Goal: Transaction & Acquisition: Purchase product/service

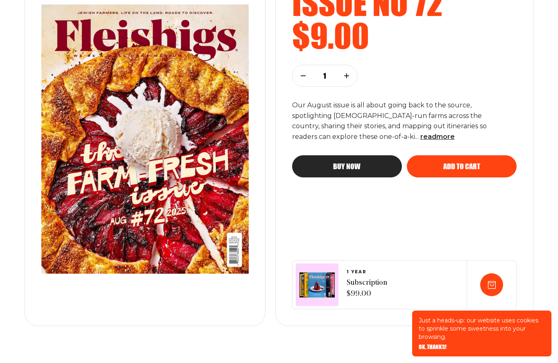
scroll to position [161, 0]
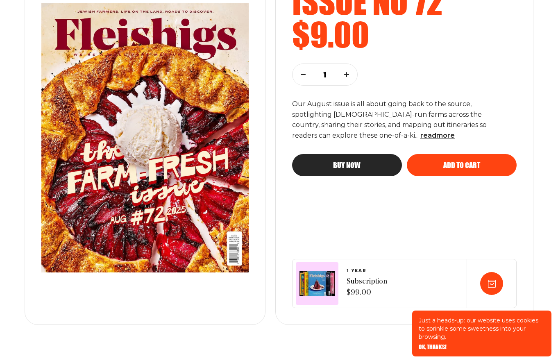
click at [376, 163] on div "Buy now" at bounding box center [346, 164] width 77 height 7
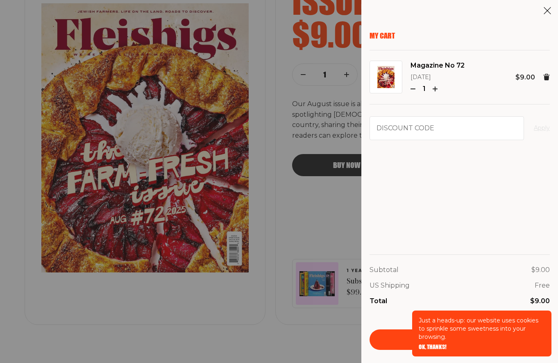
click at [432, 344] on span "OK, THANKS!" at bounding box center [432, 341] width 28 height 6
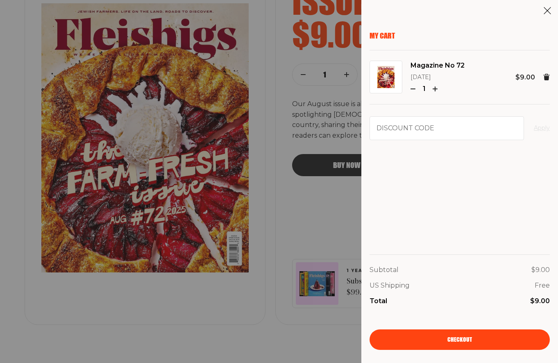
click at [458, 336] on span "Checkout" at bounding box center [459, 334] width 25 height 6
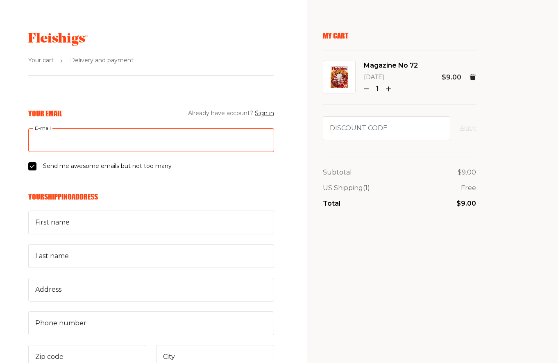
type input "sarivdesign@gmail.com"
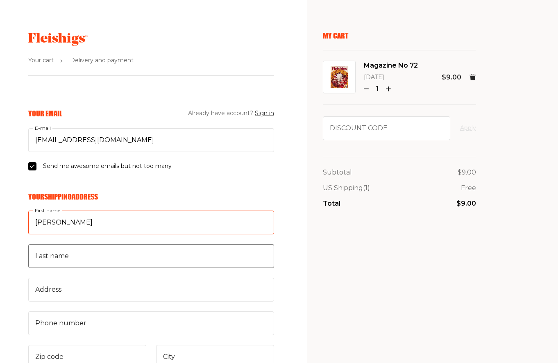
type input "Sari"
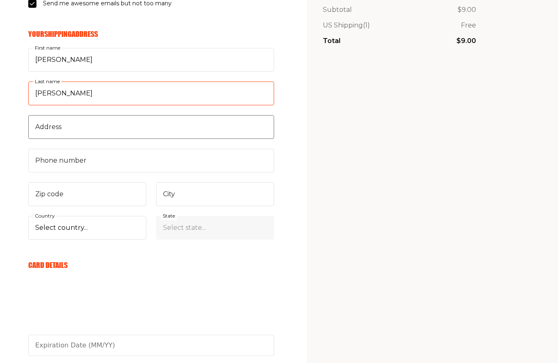
scroll to position [178, 0]
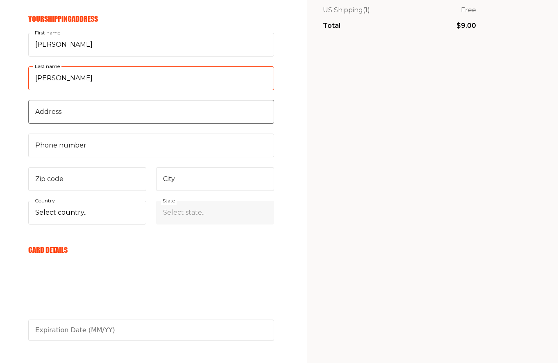
type input "Lisch"
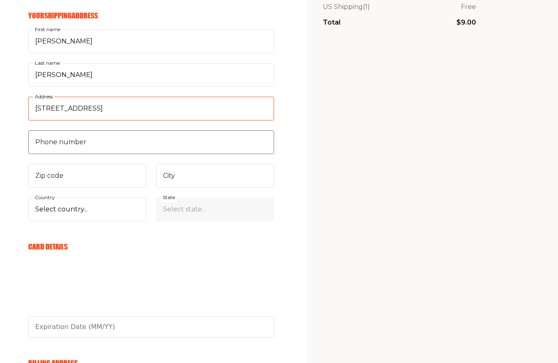
scroll to position [182, 1]
type input "1070 River Road"
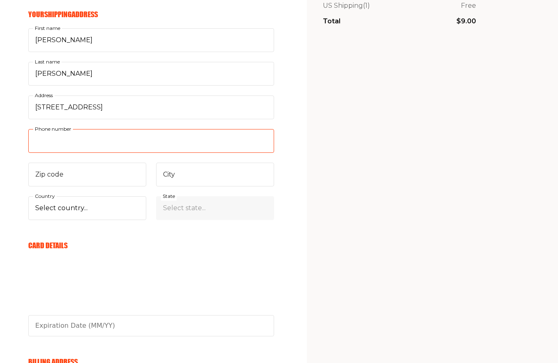
click at [93, 141] on input "Phone number" at bounding box center [151, 141] width 246 height 24
type input "9174347843"
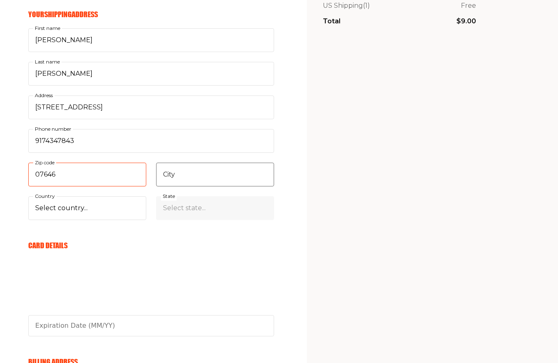
type input "07646"
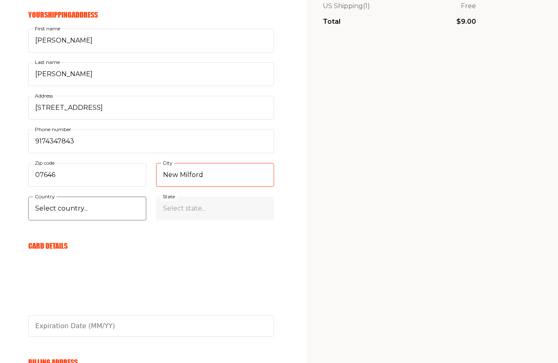
type input "New Milford"
select select "US"
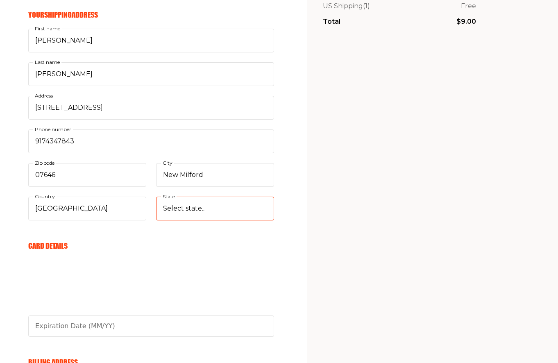
select select "New Jersey"
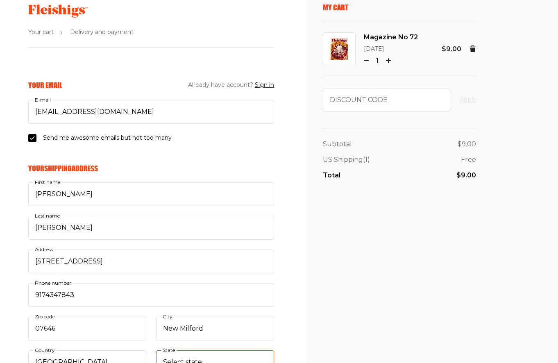
scroll to position [25, 0]
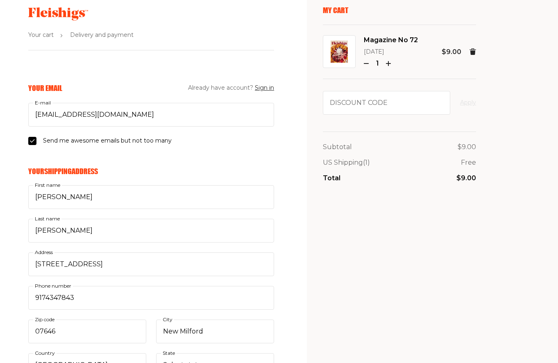
click at [389, 62] on use "button" at bounding box center [388, 64] width 4 height 4
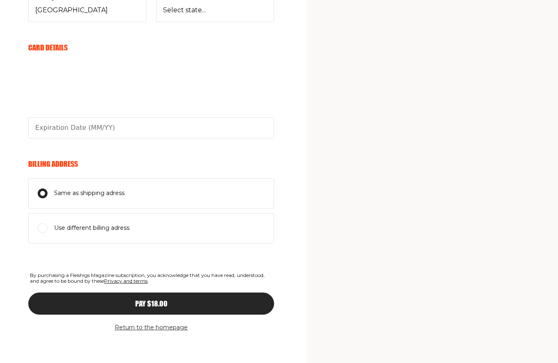
scroll to position [379, 0]
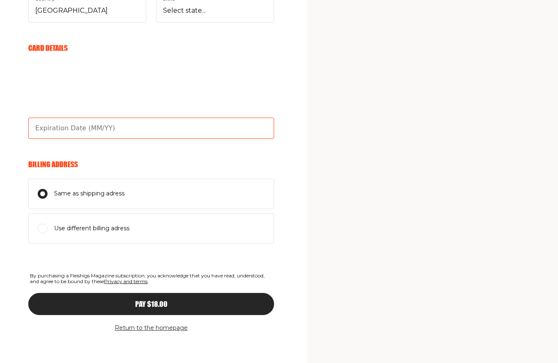
click at [120, 129] on input "text" at bounding box center [151, 127] width 246 height 21
type input "04/28"
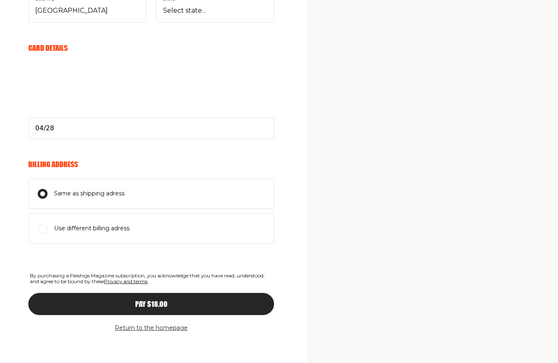
click at [194, 300] on div "Pay $18.00" at bounding box center [151, 303] width 213 height 7
